Goal: Task Accomplishment & Management: Manage account settings

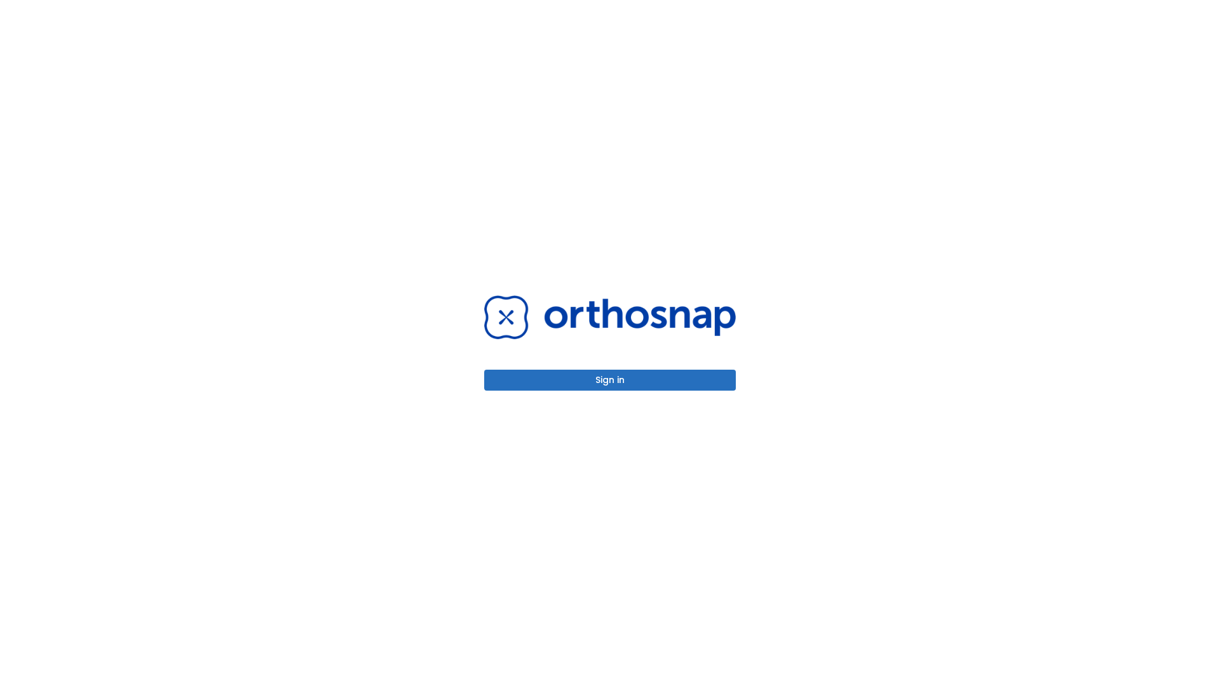
click at [610, 380] on button "Sign in" at bounding box center [610, 380] width 252 height 21
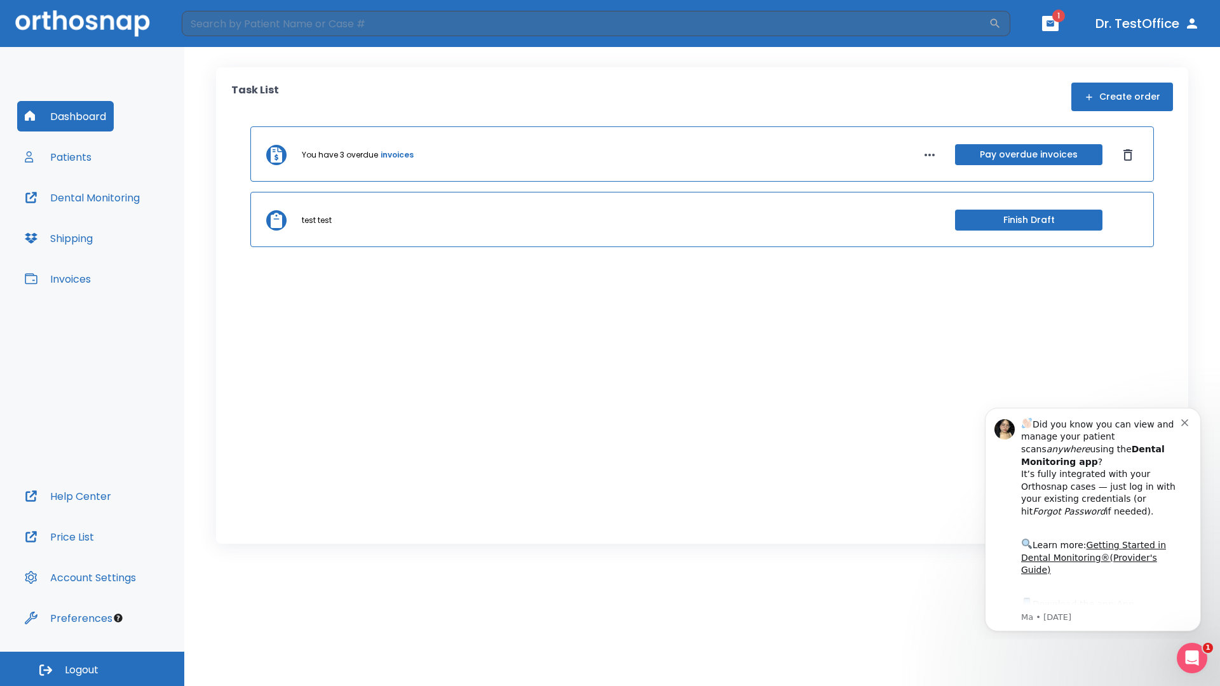
click at [92, 669] on span "Logout" at bounding box center [82, 670] width 34 height 14
